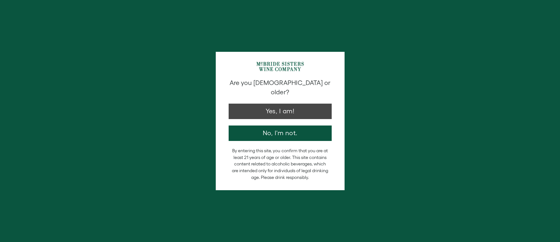
drag, startPoint x: 0, startPoint y: 0, endPoint x: 287, endPoint y: 102, distance: 304.9
click at [287, 104] on button "Yes, I am!" at bounding box center [280, 111] width 103 height 15
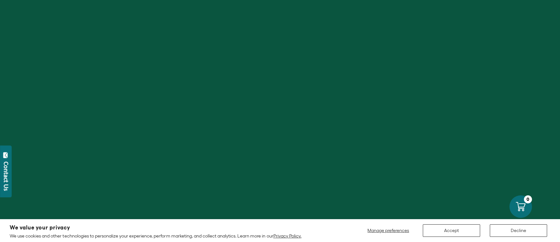
scroll to position [54, 0]
click at [444, 231] on button "Accept" at bounding box center [451, 230] width 57 height 13
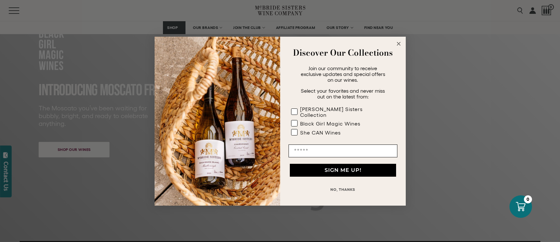
click at [399, 45] on circle "Close dialog" at bounding box center [398, 43] width 7 height 7
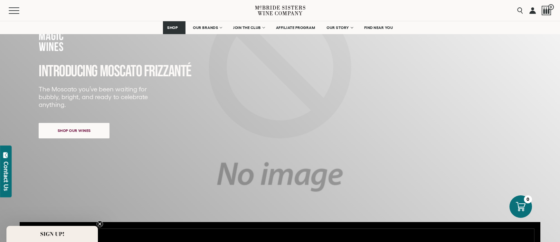
scroll to position [76, 0]
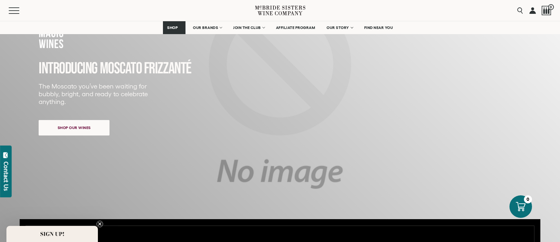
click at [79, 125] on span "Shop our wines" at bounding box center [74, 127] width 56 height 13
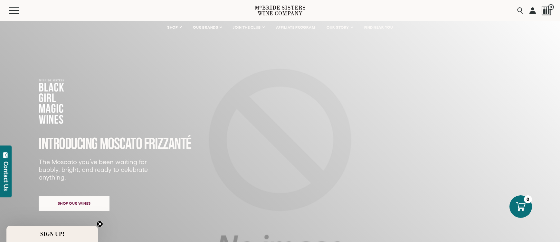
scroll to position [0, 0]
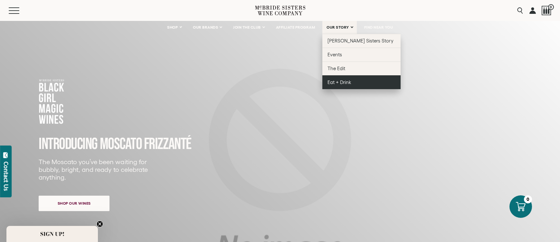
click at [348, 83] on span "Eat + Drink" at bounding box center [339, 82] width 24 height 5
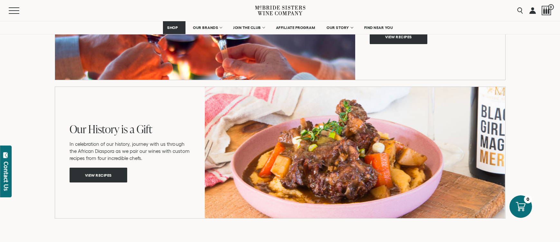
scroll to position [981, 0]
